Goal: Task Accomplishment & Management: Complete application form

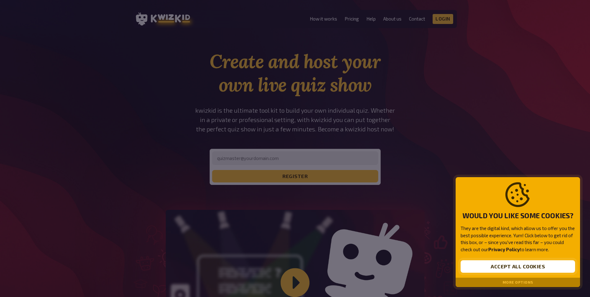
click at [487, 261] on button "Accept all cookies" at bounding box center [518, 266] width 115 height 12
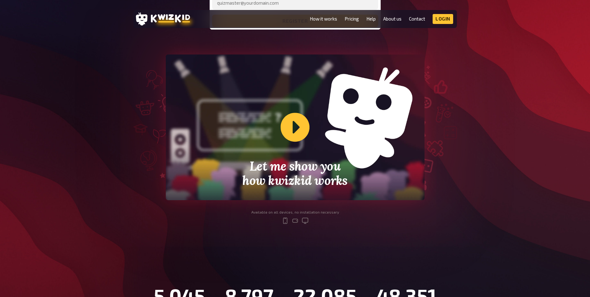
scroll to position [156, 0]
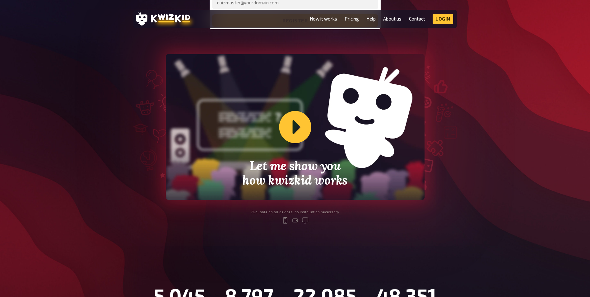
click at [288, 131] on div "Let me show you how kwizkid works" at bounding box center [295, 127] width 259 height 146
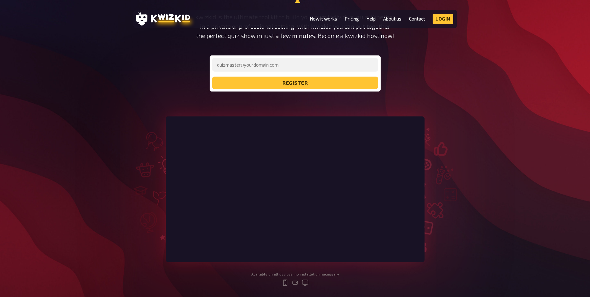
scroll to position [0, 0]
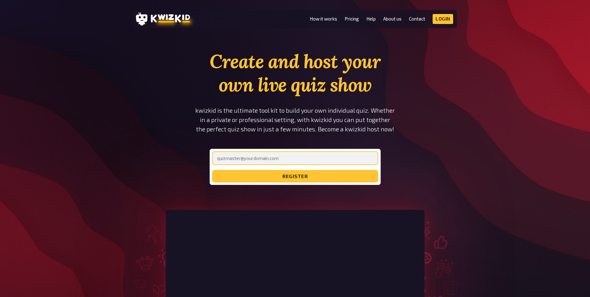
click at [300, 163] on input "email" at bounding box center [295, 158] width 166 height 14
drag, startPoint x: 283, startPoint y: 159, endPoint x: 210, endPoint y: 152, distance: 73.5
click at [210, 152] on div "jana-koslowski@gmx.de register" at bounding box center [295, 167] width 171 height 36
type input "jana.koslowski@sap.com"
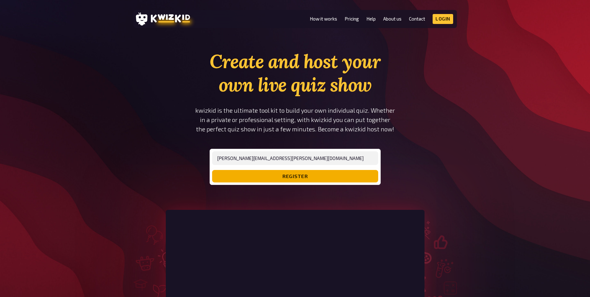
click at [259, 178] on button "register" at bounding box center [295, 176] width 166 height 12
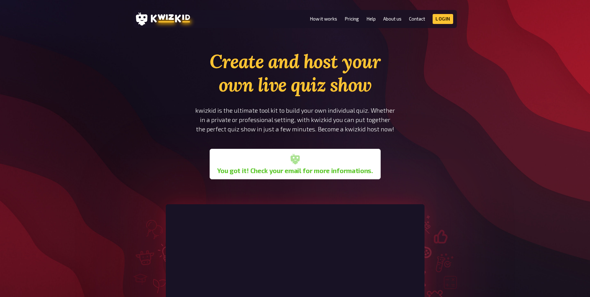
click at [326, 193] on section "Create and host your own live quiz show kwizkid is the ultimate tool kit to bui…" at bounding box center [296, 217] width 324 height 334
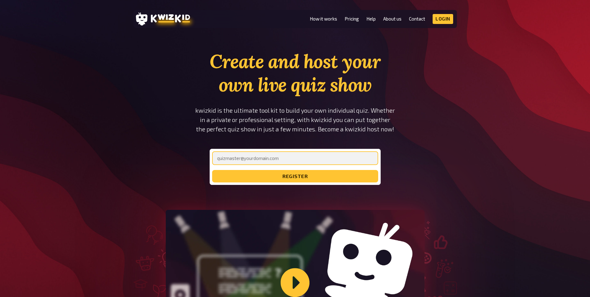
click at [264, 160] on input "email" at bounding box center [295, 158] width 166 height 14
type input "[PERSON_NAME][EMAIL_ADDRESS][PERSON_NAME][DOMAIN_NAME]"
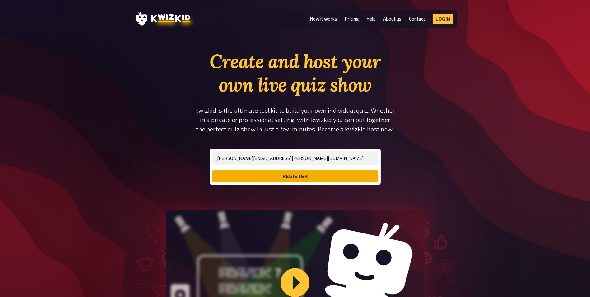
click at [265, 175] on button "register" at bounding box center [295, 176] width 166 height 12
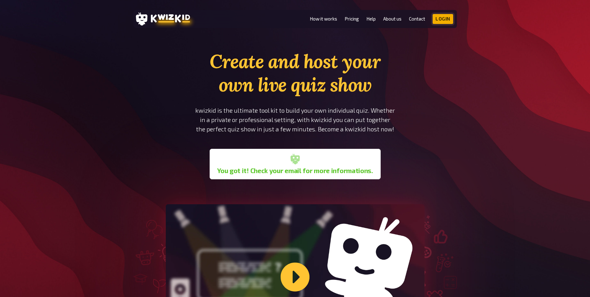
click at [441, 20] on link "Login" at bounding box center [443, 19] width 21 height 10
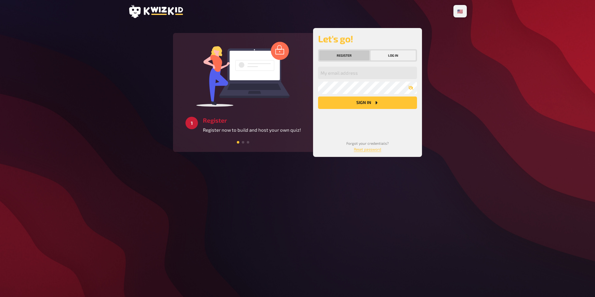
click at [347, 55] on button "Register" at bounding box center [344, 55] width 50 height 10
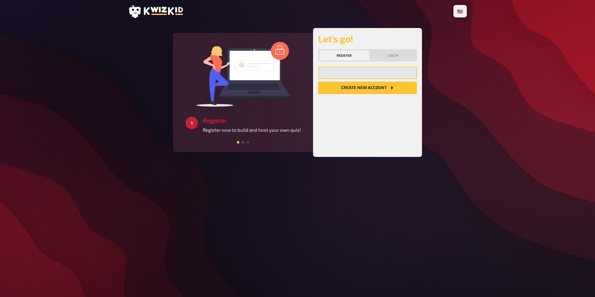
click at [350, 75] on input "email" at bounding box center [367, 73] width 99 height 12
type input "[PERSON_NAME][EMAIL_ADDRESS][PERSON_NAME][DOMAIN_NAME]"
click at [349, 88] on button "Create new account" at bounding box center [367, 88] width 99 height 12
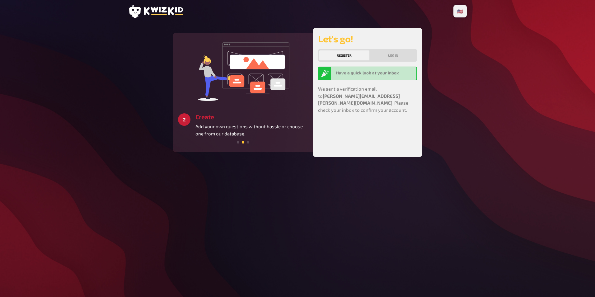
click at [359, 68] on div "Have a quick look at your inbox" at bounding box center [367, 74] width 99 height 14
click at [364, 73] on b "Have a quick look at your inbox" at bounding box center [367, 72] width 63 height 5
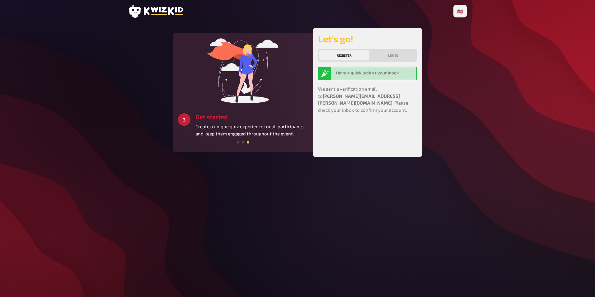
click at [236, 142] on div at bounding box center [243, 142] width 130 height 6
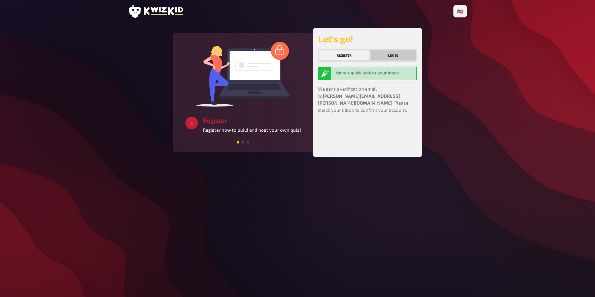
click at [390, 58] on button "Log in" at bounding box center [393, 55] width 45 height 10
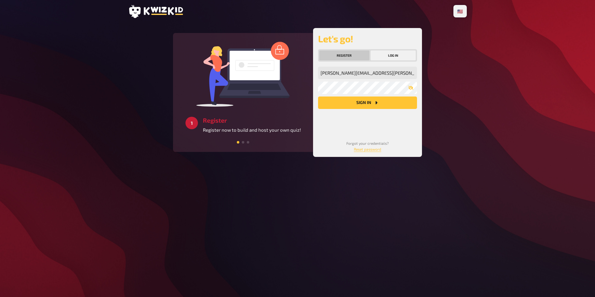
click at [349, 52] on button "Register" at bounding box center [344, 55] width 50 height 10
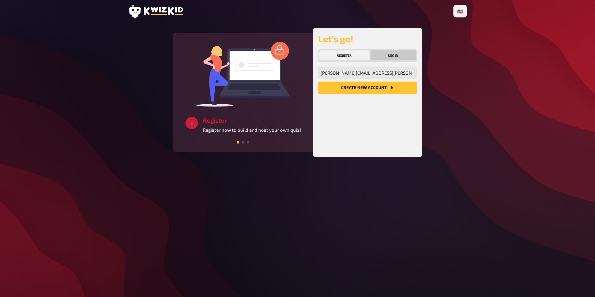
click at [380, 53] on button "Log in" at bounding box center [393, 55] width 45 height 10
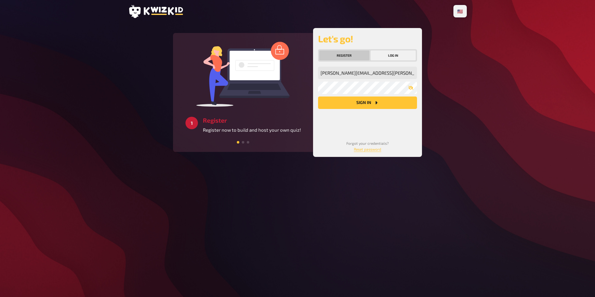
click at [343, 53] on button "Register" at bounding box center [344, 55] width 50 height 10
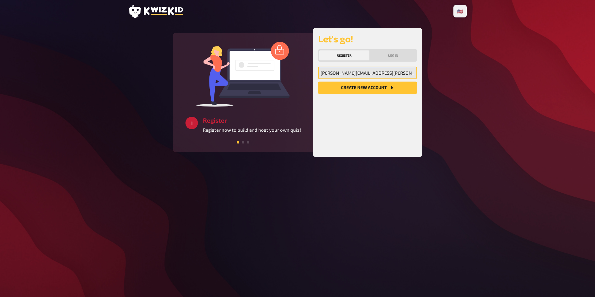
drag, startPoint x: 384, startPoint y: 77, endPoint x: 330, endPoint y: 68, distance: 54.8
click at [330, 68] on input "jana.koslowski@sap.com" at bounding box center [367, 73] width 99 height 12
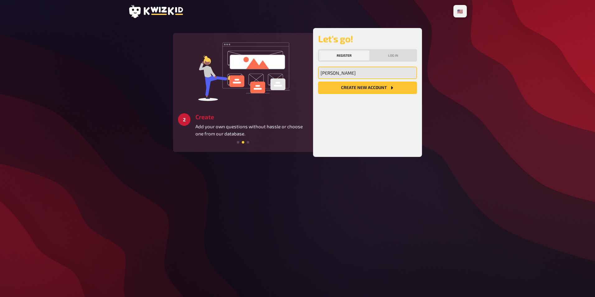
type input "jana-koslowski@gmx.de"
click at [358, 91] on button "Create new account" at bounding box center [367, 88] width 99 height 12
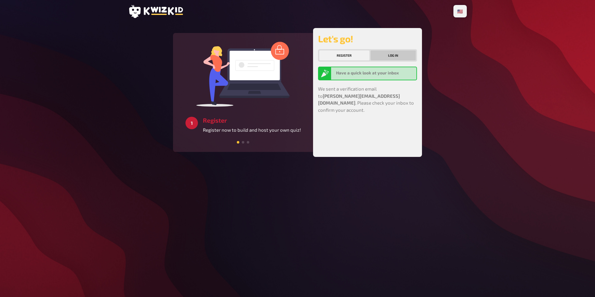
click at [399, 52] on button "Log in" at bounding box center [393, 55] width 45 height 10
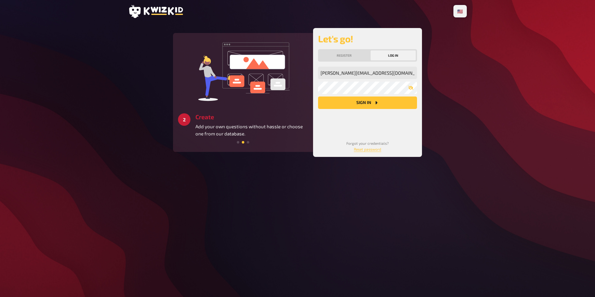
click at [346, 102] on button "Sign in" at bounding box center [367, 102] width 99 height 12
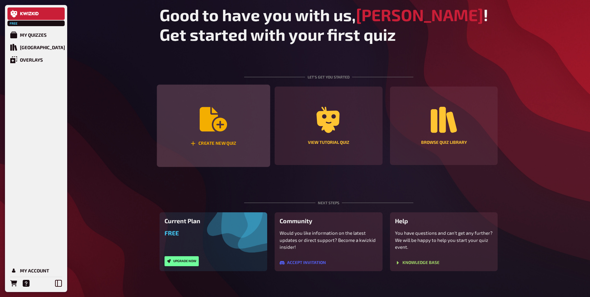
click at [229, 120] on div "Create new quiz" at bounding box center [213, 126] width 113 height 82
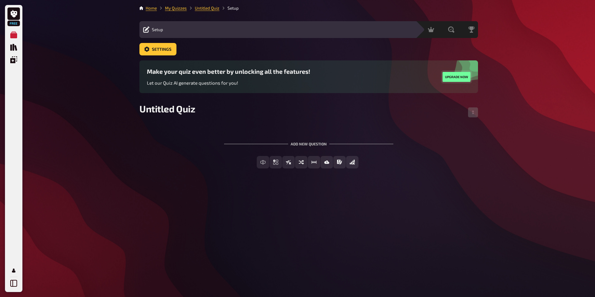
click at [446, 73] on button "Upgrade now" at bounding box center [457, 77] width 28 height 10
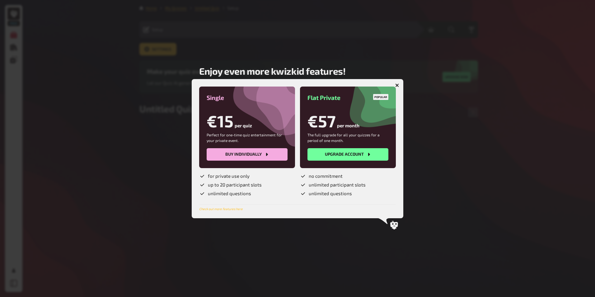
click at [399, 85] on button "button" at bounding box center [397, 85] width 10 height 10
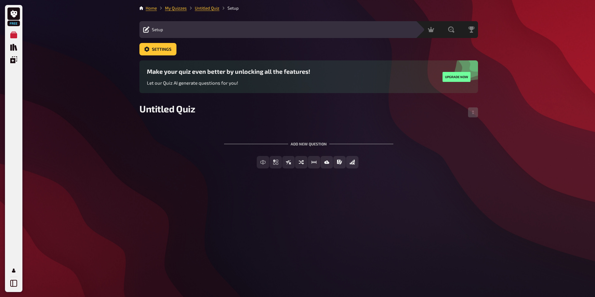
click at [264, 142] on div "Add new question" at bounding box center [308, 141] width 169 height 19
click at [289, 163] on span "Multiple Choice" at bounding box center [279, 162] width 35 height 4
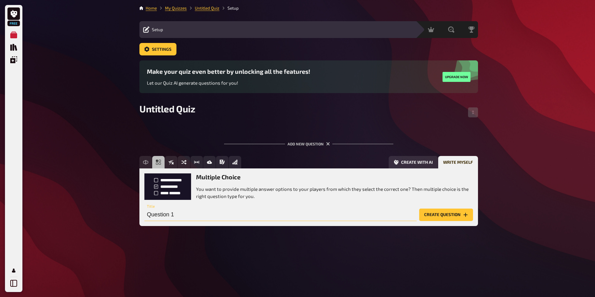
click at [190, 215] on input "Question 1" at bounding box center [280, 215] width 272 height 12
click at [456, 217] on button "Create question" at bounding box center [446, 215] width 54 height 12
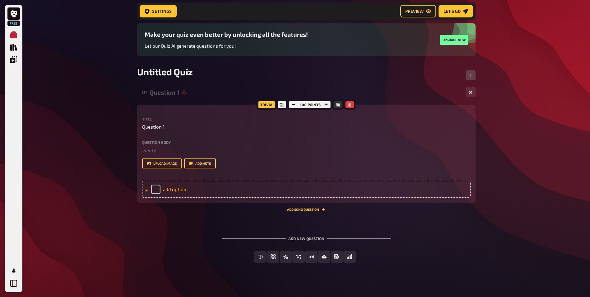
scroll to position [48, 0]
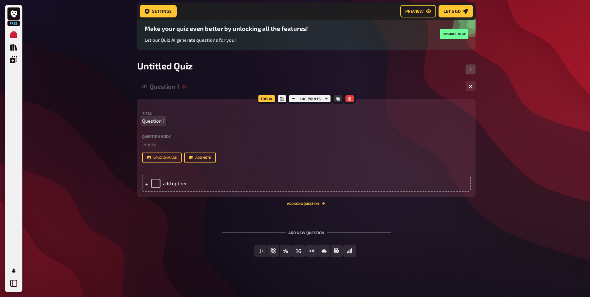
click at [162, 123] on span "Question 1" at bounding box center [153, 120] width 22 height 7
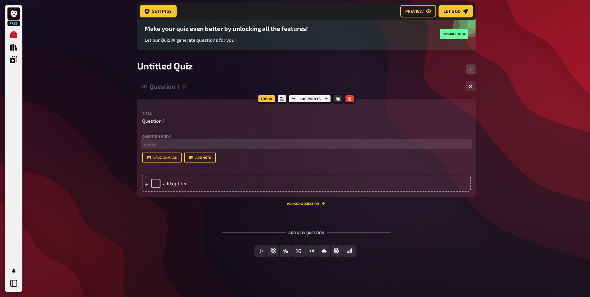
click at [158, 147] on p "﻿ empty" at bounding box center [306, 144] width 329 height 7
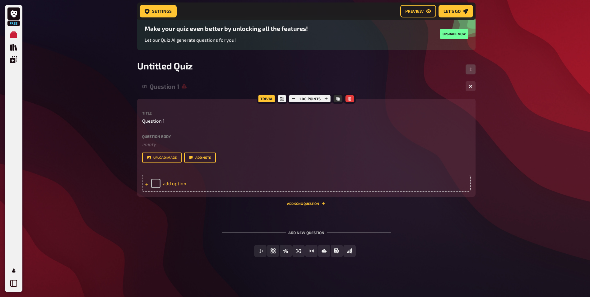
click at [176, 181] on div "add option" at bounding box center [306, 183] width 329 height 17
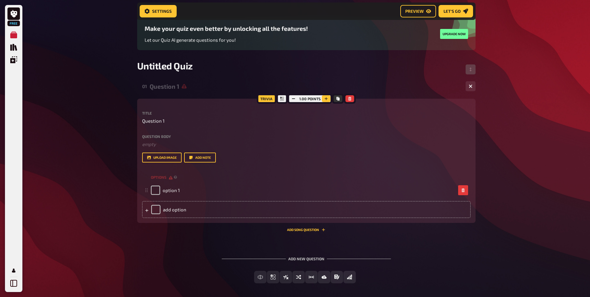
click at [327, 99] on icon "button" at bounding box center [327, 99] width 4 height 4
click at [295, 99] on rect "button" at bounding box center [294, 98] width 3 height 1
click at [174, 65] on span "Untitled Quiz" at bounding box center [165, 65] width 56 height 11
drag, startPoint x: 142, startPoint y: 63, endPoint x: 137, endPoint y: 64, distance: 5.0
click at [137, 64] on span "Untitled Quiz" at bounding box center [165, 65] width 56 height 11
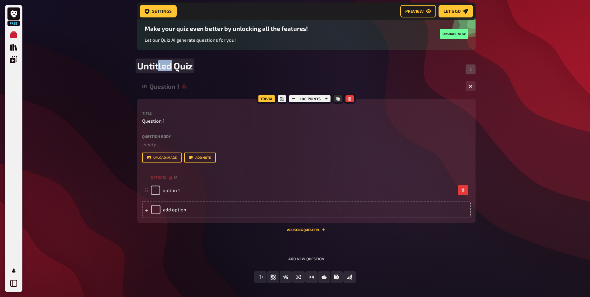
drag, startPoint x: 173, startPoint y: 66, endPoint x: 152, endPoint y: 65, distance: 21.5
click at [152, 65] on span "Untitled Quiz" at bounding box center [165, 65] width 56 height 11
drag, startPoint x: 145, startPoint y: 65, endPoint x: 137, endPoint y: 64, distance: 7.9
click at [138, 64] on span "Untitled Quiz" at bounding box center [165, 65] width 56 height 11
click at [136, 64] on div "Home My Quizzes Untitled Quiz Setup Setup Edit Content Quiz Lobby Hosting undef…" at bounding box center [306, 137] width 349 height 371
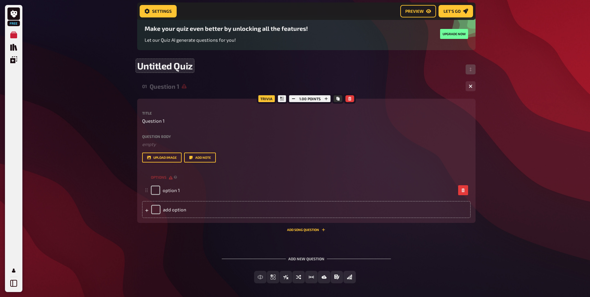
drag, startPoint x: 135, startPoint y: 64, endPoint x: 151, endPoint y: 64, distance: 15.6
click at [137, 64] on div "Home My Quizzes Untitled Quiz Setup Setup Edit Content Quiz Lobby Hosting undef…" at bounding box center [306, 137] width 349 height 371
click at [172, 64] on span "Untitled Quiz" at bounding box center [165, 65] width 56 height 11
click at [175, 64] on span "Untitled Quiz" at bounding box center [165, 65] width 56 height 11
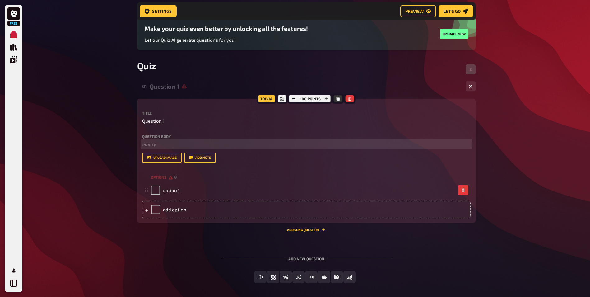
click at [159, 143] on p "﻿ empty" at bounding box center [306, 144] width 329 height 7
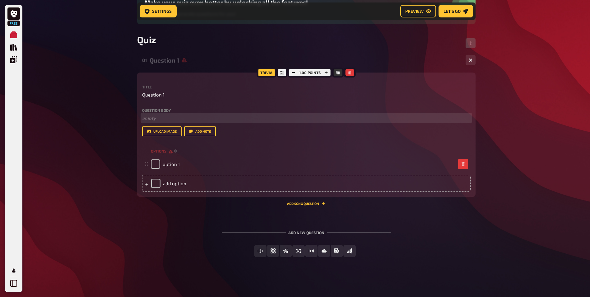
scroll to position [43, 0]
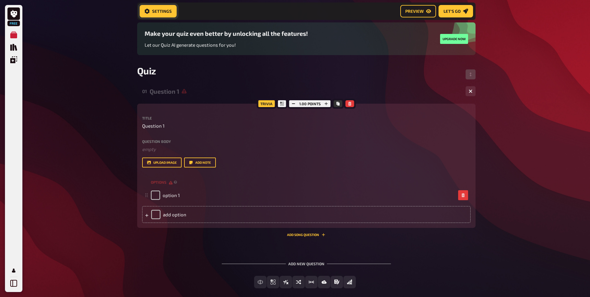
click at [167, 12] on span "Settings" at bounding box center [162, 11] width 20 height 4
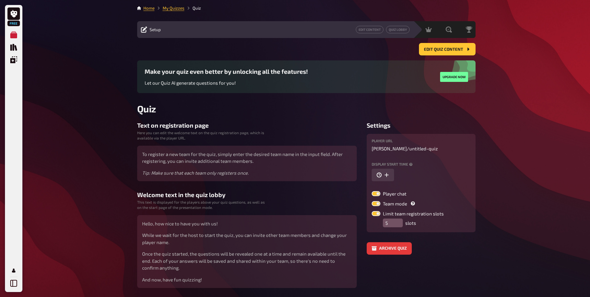
click at [376, 203] on label at bounding box center [376, 203] width 9 height 5
click at [372, 201] on input "Team mode" at bounding box center [372, 201] width 0 height 0
checkbox input "false"
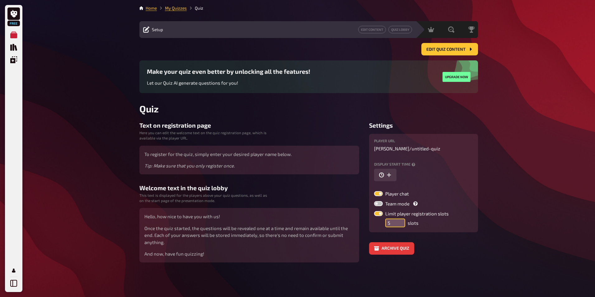
click at [391, 222] on input "5" at bounding box center [395, 222] width 20 height 9
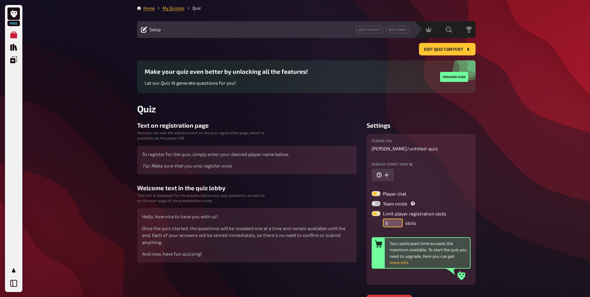
click at [401, 221] on input "6" at bounding box center [393, 222] width 20 height 9
click at [399, 225] on input "5" at bounding box center [395, 222] width 20 height 9
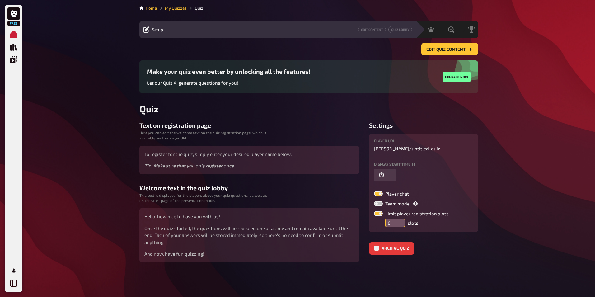
click at [400, 219] on input "6" at bounding box center [395, 222] width 20 height 9
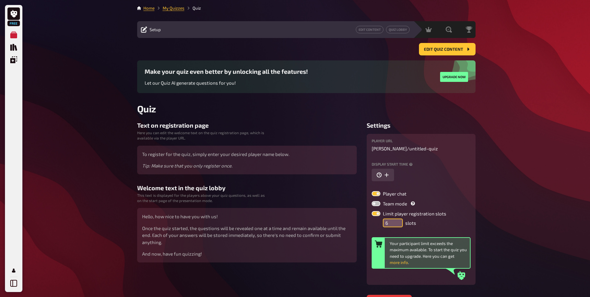
click at [400, 219] on input "6" at bounding box center [393, 222] width 20 height 9
type input "5"
click at [397, 225] on input "5" at bounding box center [393, 222] width 20 height 9
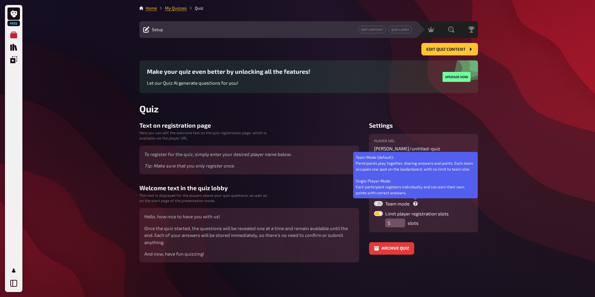
click at [415, 201] on icon at bounding box center [415, 203] width 4 height 4
click at [374, 201] on input "Team mode Team Mode (default): Participants play together, sharing answers and …" at bounding box center [374, 201] width 0 height 0
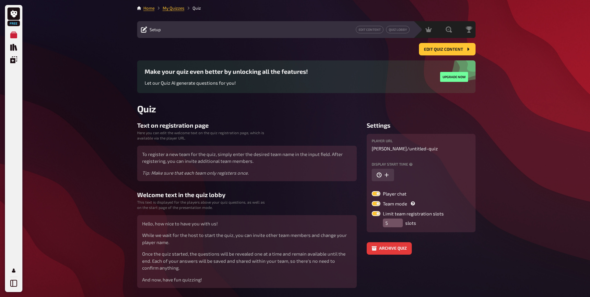
click at [415, 203] on label "Team mode" at bounding box center [394, 203] width 45 height 5
click at [372, 201] on input "Team mode" at bounding box center [372, 201] width 0 height 0
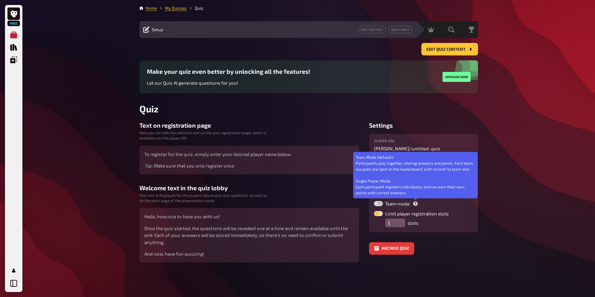
click at [415, 203] on icon at bounding box center [415, 203] width 4 height 4
click at [374, 201] on input "Team mode Team Mode (default): Participants play together, sharing answers and …" at bounding box center [374, 201] width 0 height 0
checkbox input "true"
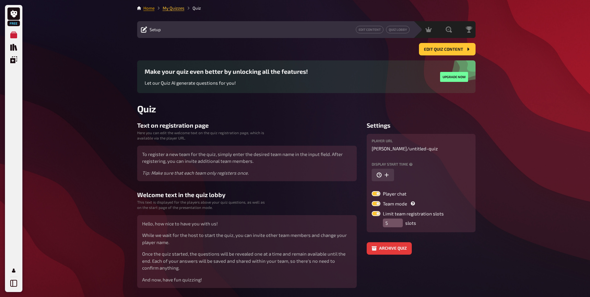
click at [151, 8] on link "Home" at bounding box center [148, 8] width 11 height 5
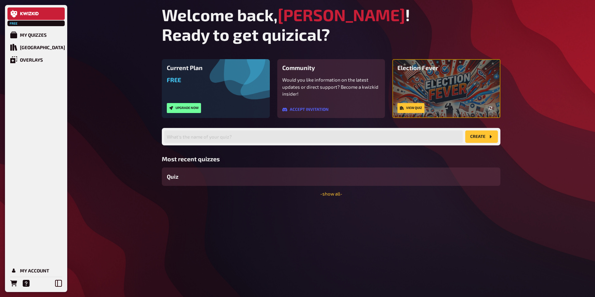
click at [418, 108] on link "View quiz" at bounding box center [410, 108] width 27 height 10
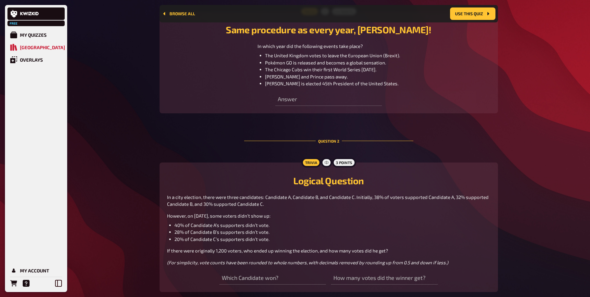
scroll to position [254, 0]
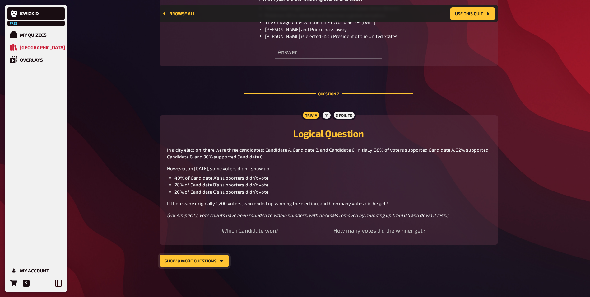
click at [193, 261] on button "show 9 more questions" at bounding box center [194, 261] width 69 height 12
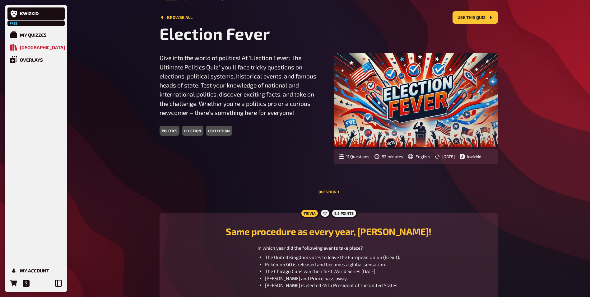
scroll to position [0, 0]
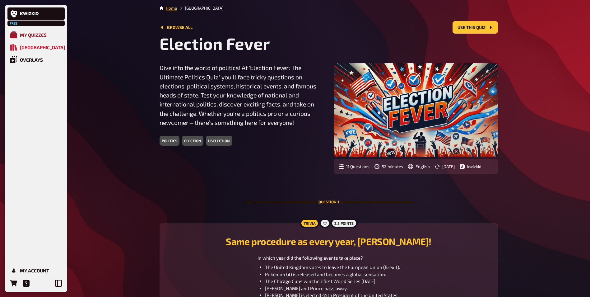
click at [52, 32] on link "My Quizzes" at bounding box center [35, 35] width 57 height 12
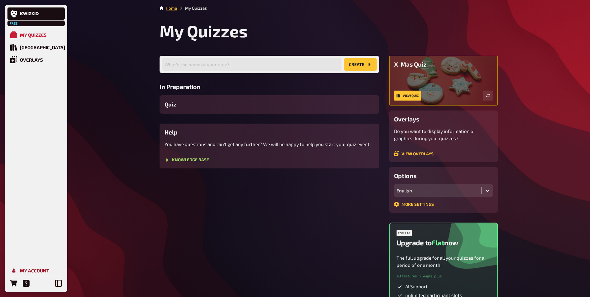
click at [42, 272] on div "My Account" at bounding box center [34, 271] width 29 height 6
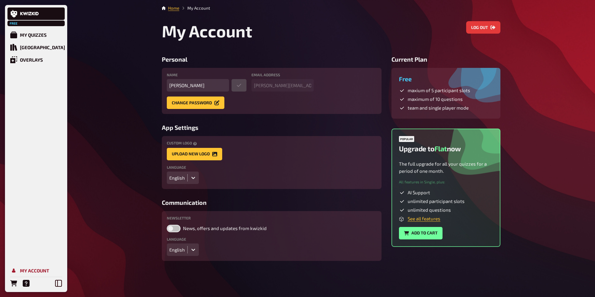
click at [27, 269] on div "My Account" at bounding box center [34, 271] width 29 height 6
click at [438, 100] on span "maximum of 10 questions" at bounding box center [435, 99] width 55 height 6
click at [197, 10] on li "My Account" at bounding box center [194, 8] width 31 height 6
click at [191, 176] on icon at bounding box center [193, 178] width 6 height 6
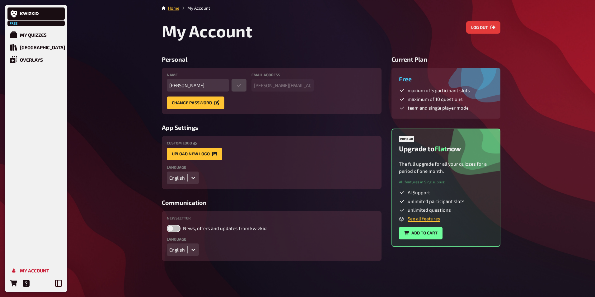
click at [177, 229] on label at bounding box center [174, 228] width 14 height 7
click at [167, 225] on input "News, offers and updates from kwizkid" at bounding box center [166, 224] width 0 height 0
click at [177, 229] on label at bounding box center [174, 228] width 14 height 7
click at [167, 225] on input "News, offers and updates from kwizkid" at bounding box center [166, 224] width 0 height 0
checkbox input "false"
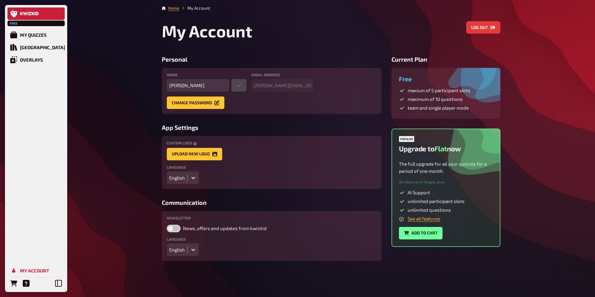
click at [17, 16] on icon at bounding box center [13, 13] width 7 height 7
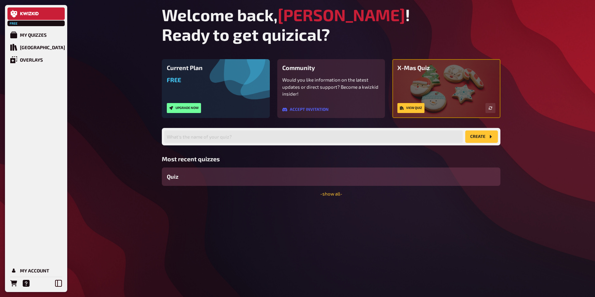
click at [197, 174] on div "Quiz" at bounding box center [331, 176] width 339 height 18
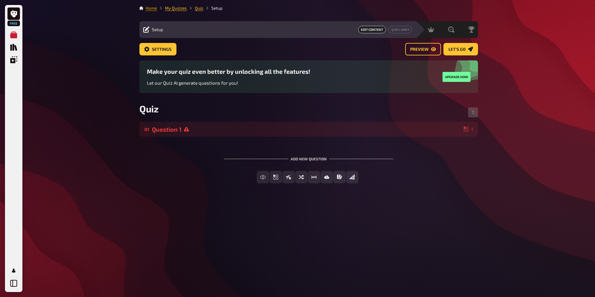
click at [154, 7] on link "Home" at bounding box center [151, 8] width 11 height 5
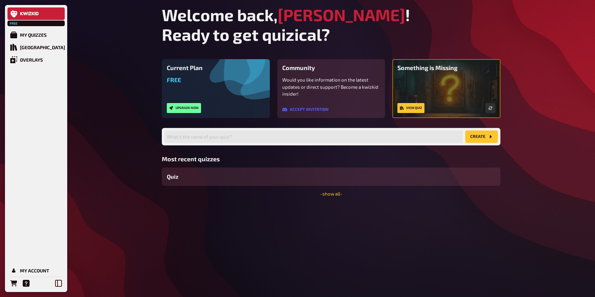
click at [434, 88] on div "Something is Missing View quiz" at bounding box center [446, 88] width 98 height 49
click at [413, 111] on link "View quiz" at bounding box center [410, 108] width 27 height 10
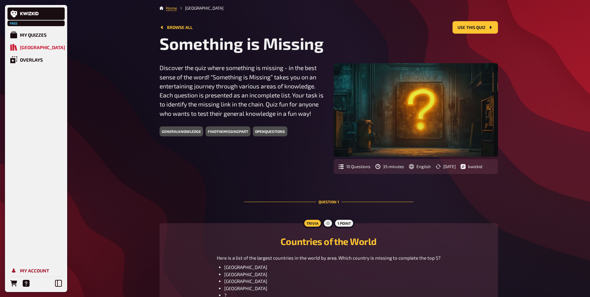
click at [25, 273] on link "My Account" at bounding box center [35, 270] width 57 height 12
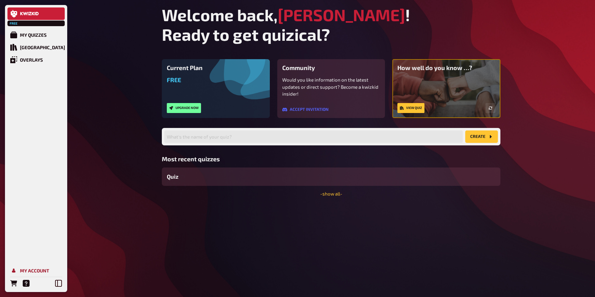
click at [17, 270] on link "My Account" at bounding box center [35, 270] width 57 height 12
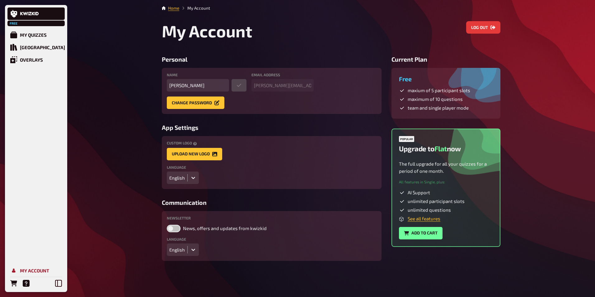
click at [17, 270] on link "My Account" at bounding box center [35, 270] width 57 height 12
click at [205, 101] on button "Change password" at bounding box center [196, 102] width 58 height 12
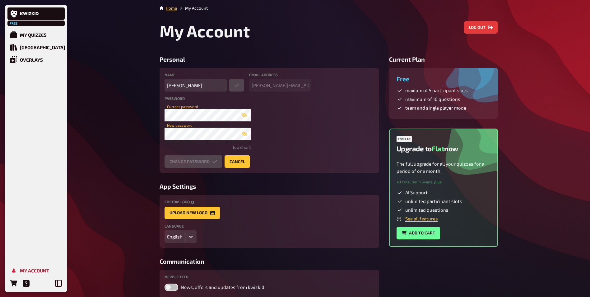
click at [413, 69] on div "Free maxium of 5 participant slots maximum of 10 questions team and single play…" at bounding box center [443, 93] width 109 height 51
click at [190, 6] on li "My Account" at bounding box center [192, 8] width 31 height 6
click at [173, 9] on link "Home" at bounding box center [171, 8] width 11 height 5
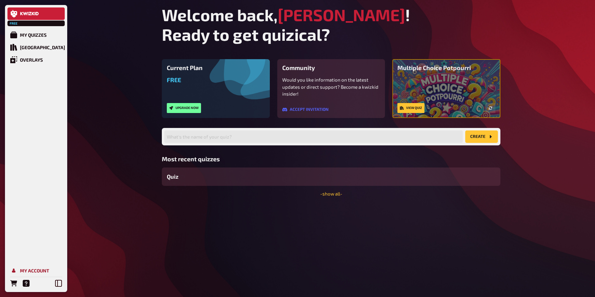
click at [37, 264] on link "My Account" at bounding box center [35, 270] width 57 height 12
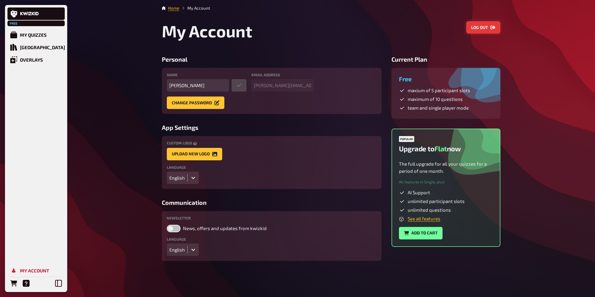
click at [481, 26] on button "Log out" at bounding box center [483, 27] width 34 height 12
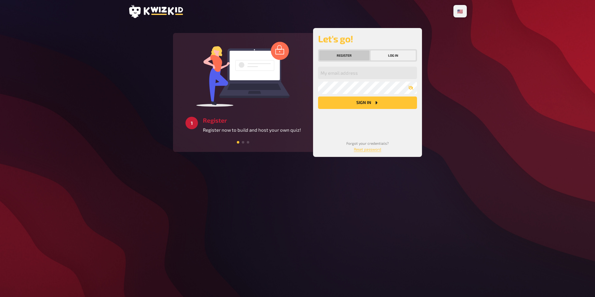
click at [355, 56] on button "Register" at bounding box center [344, 55] width 50 height 10
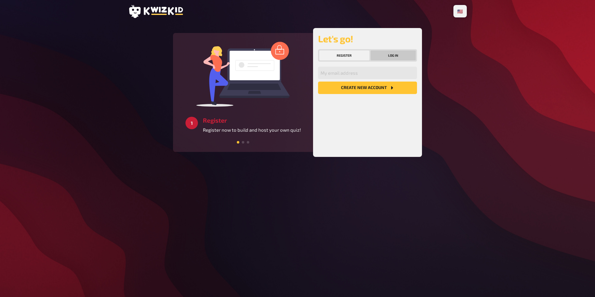
click at [383, 55] on button "Log in" at bounding box center [393, 55] width 45 height 10
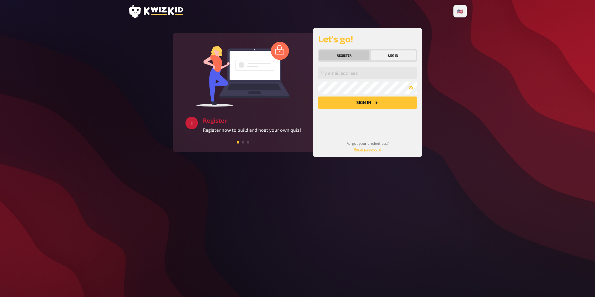
click at [348, 54] on button "Register" at bounding box center [344, 55] width 50 height 10
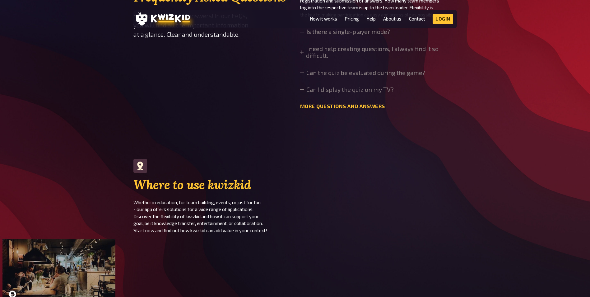
scroll to position [1992, 0]
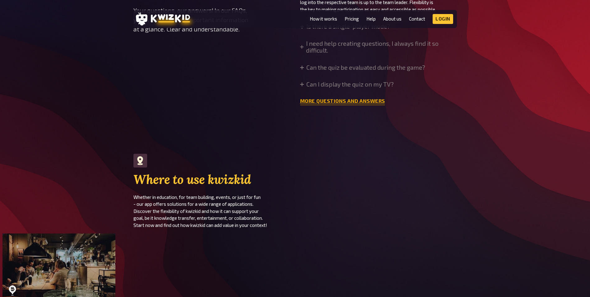
click at [344, 99] on link "More questions and answers" at bounding box center [342, 101] width 85 height 6
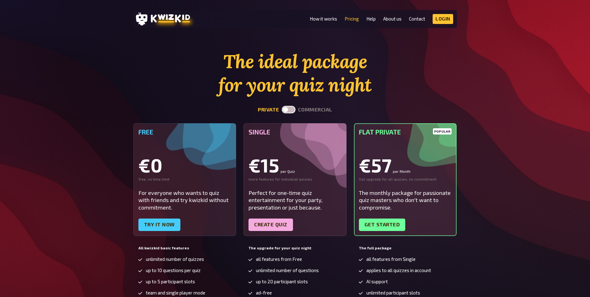
click at [288, 107] on label at bounding box center [289, 109] width 14 height 7
click at [282, 106] on input "checkbox" at bounding box center [282, 105] width 0 height 0
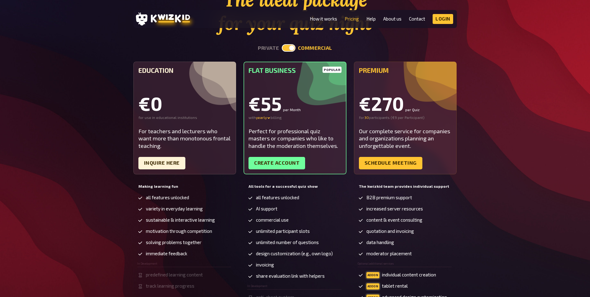
scroll to position [31, 0]
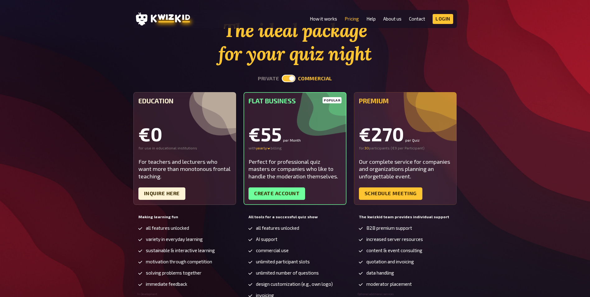
click at [291, 79] on label at bounding box center [289, 78] width 14 height 7
click at [282, 75] on input "checkbox" at bounding box center [282, 74] width 0 height 0
checkbox input "false"
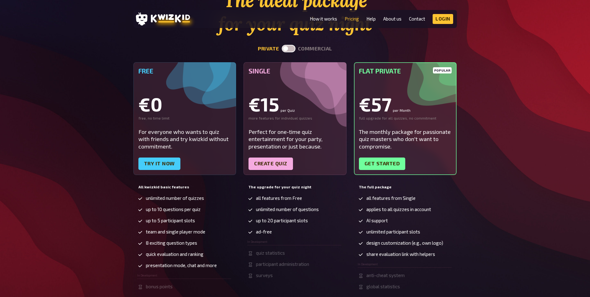
scroll to position [0, 0]
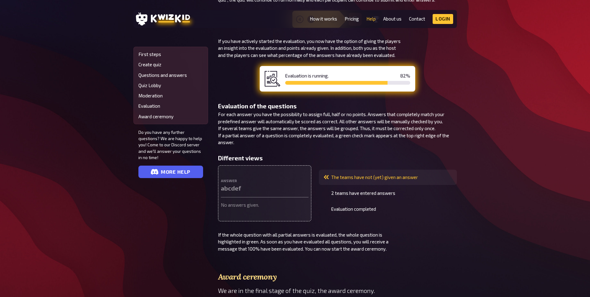
scroll to position [1494, 0]
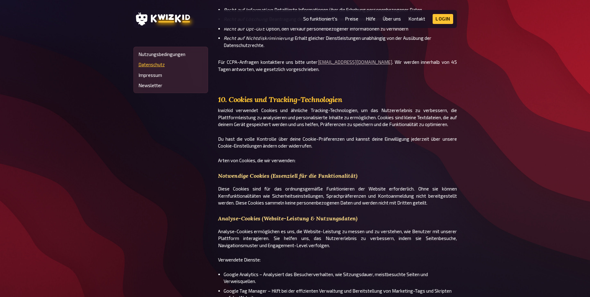
scroll to position [3548, 0]
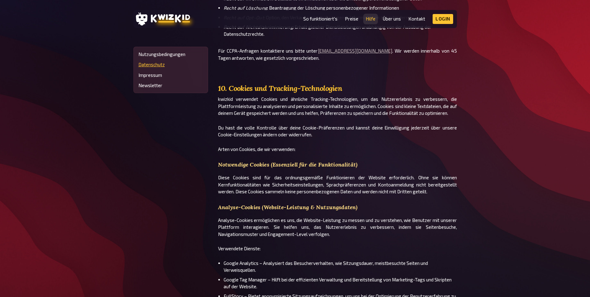
click at [370, 18] on link "Hilfe" at bounding box center [371, 18] width 10 height 5
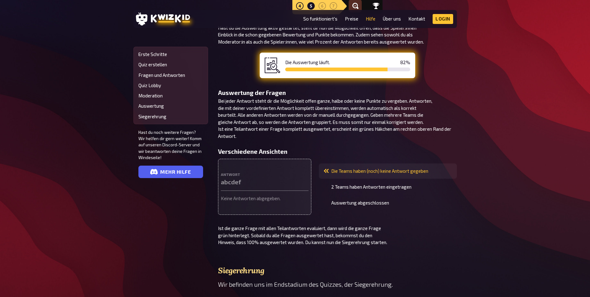
scroll to position [2019, 0]
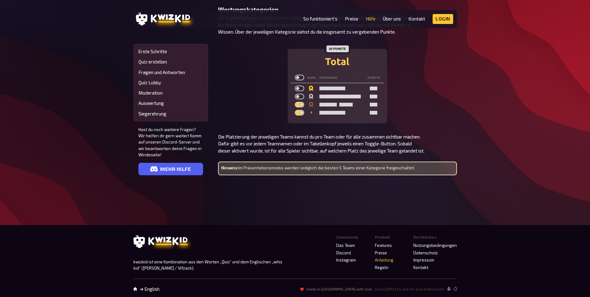
scroll to position [3548, 0]
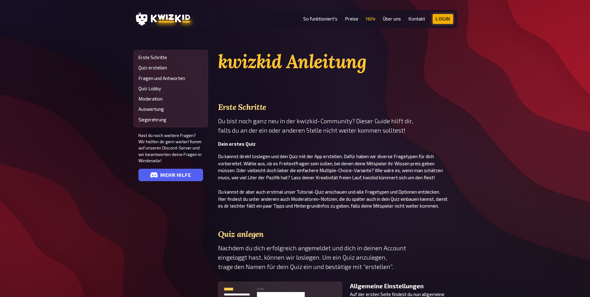
click at [434, 17] on link "Login" at bounding box center [443, 19] width 21 height 10
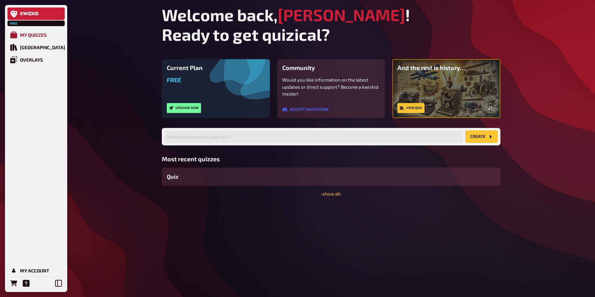
click at [39, 31] on link "My Quizzes" at bounding box center [35, 35] width 57 height 12
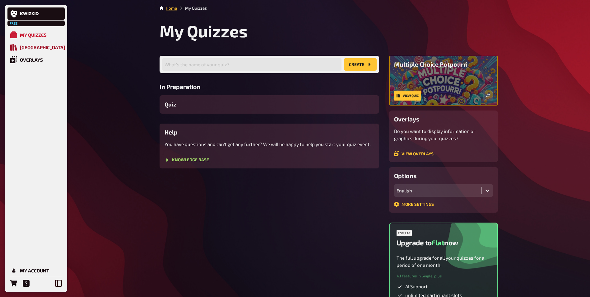
click at [24, 51] on link "[GEOGRAPHIC_DATA]" at bounding box center [35, 47] width 57 height 12
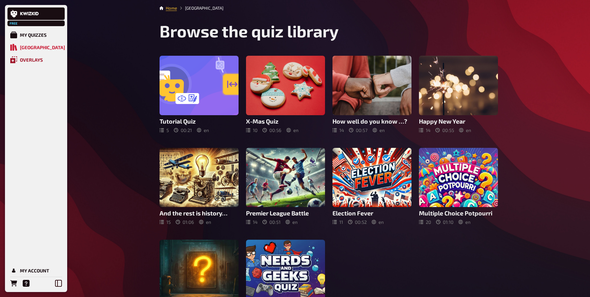
click at [28, 63] on link "Overlays" at bounding box center [35, 60] width 57 height 12
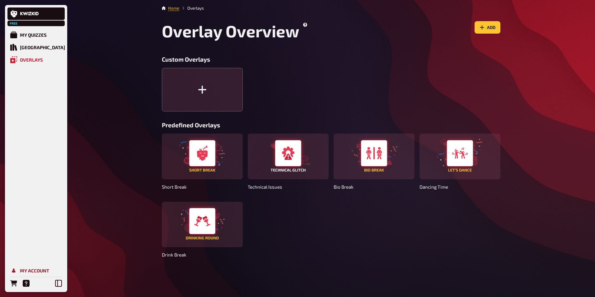
click at [42, 271] on div "My Account" at bounding box center [34, 271] width 29 height 6
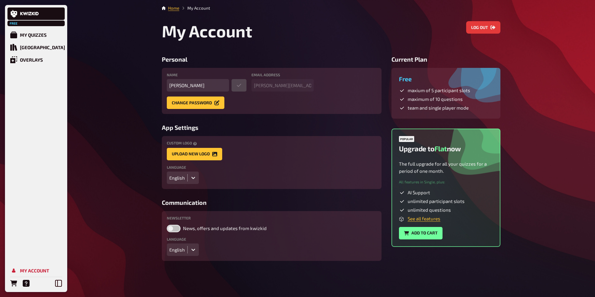
click at [436, 86] on div "Free maxium of 5 participant slots maximum of 10 questions team and single play…" at bounding box center [445, 93] width 109 height 51
click at [171, 9] on link "Home" at bounding box center [173, 8] width 11 height 5
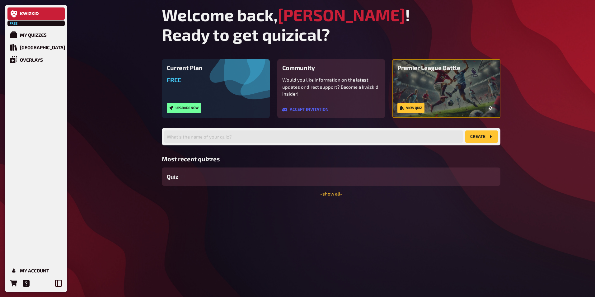
click at [37, 12] on icon at bounding box center [37, 13] width 3 height 3
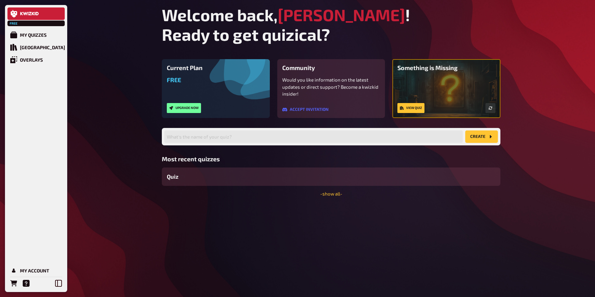
drag, startPoint x: 30, startPoint y: 14, endPoint x: 80, endPoint y: 194, distance: 186.8
click at [39, 235] on div "My Quizzes Quiz Library Overlays My Account" at bounding box center [35, 159] width 57 height 261
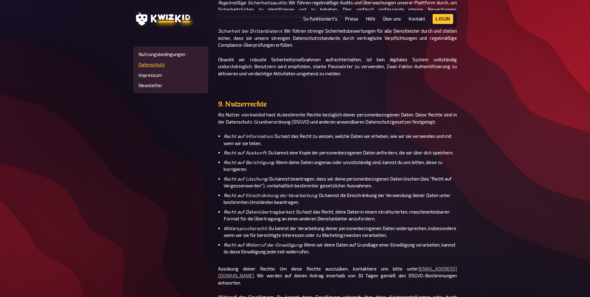
scroll to position [3031, 0]
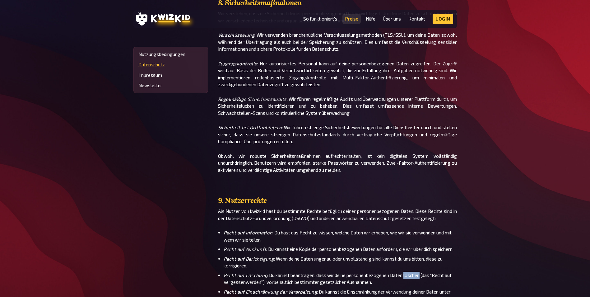
click at [355, 17] on link "Preise" at bounding box center [351, 18] width 13 height 5
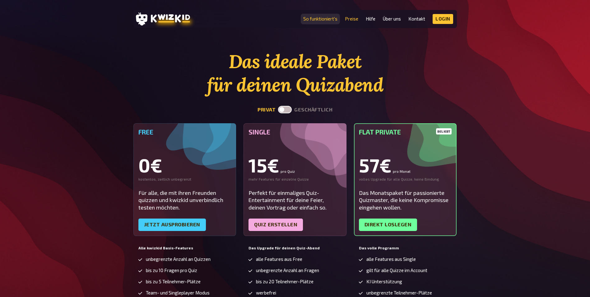
click at [329, 21] on link "So funktioniert's" at bounding box center [320, 18] width 34 height 5
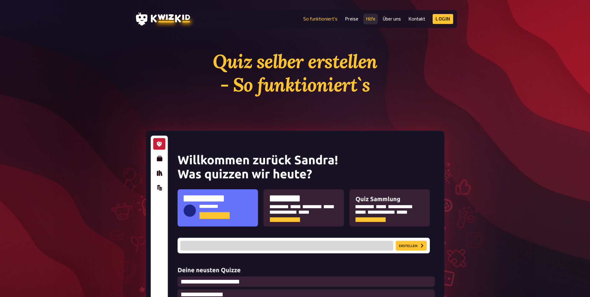
click at [369, 18] on link "Hilfe" at bounding box center [371, 18] width 10 height 5
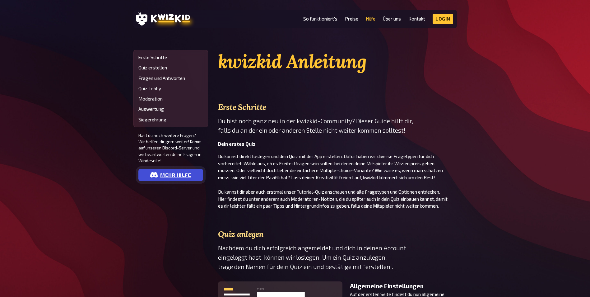
click at [182, 172] on link "mehr Hilfe" at bounding box center [170, 175] width 65 height 12
